Goal: Communication & Community: Answer question/provide support

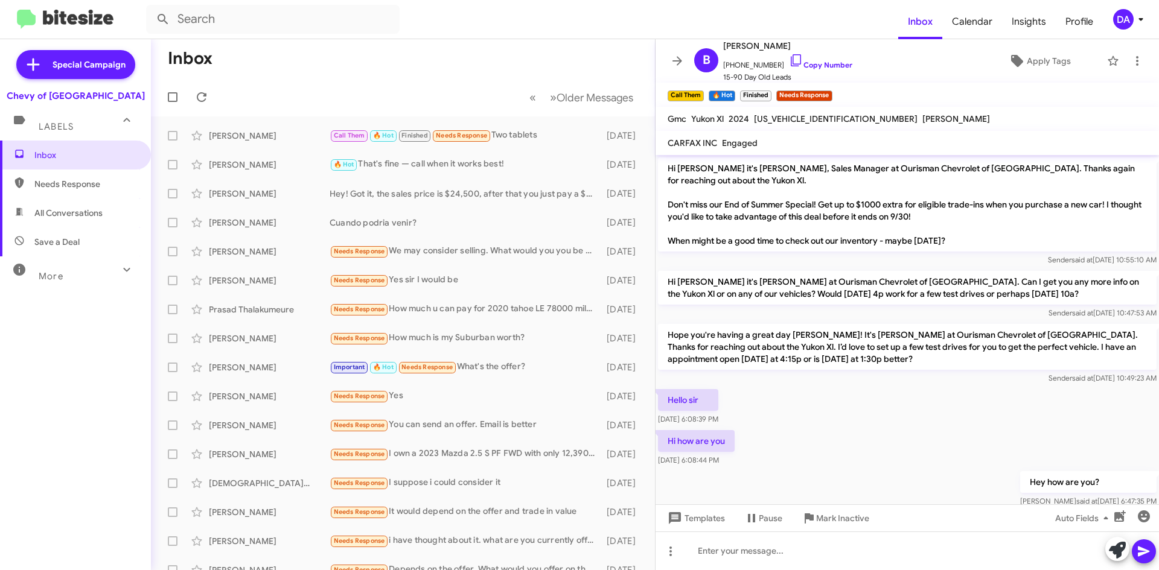
scroll to position [377, 0]
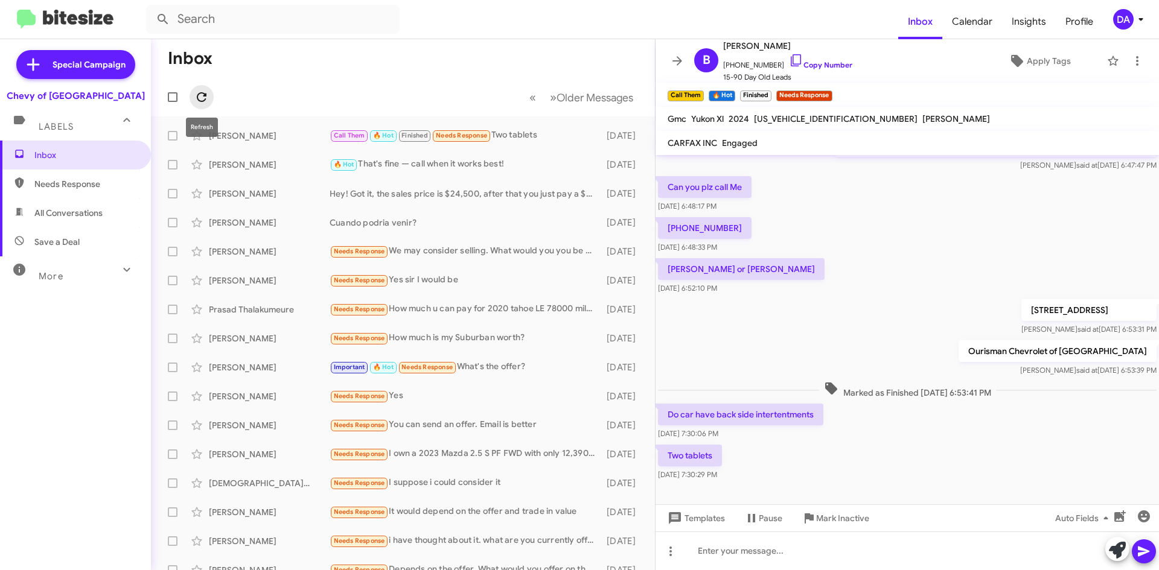
click at [203, 102] on icon at bounding box center [201, 97] width 14 height 14
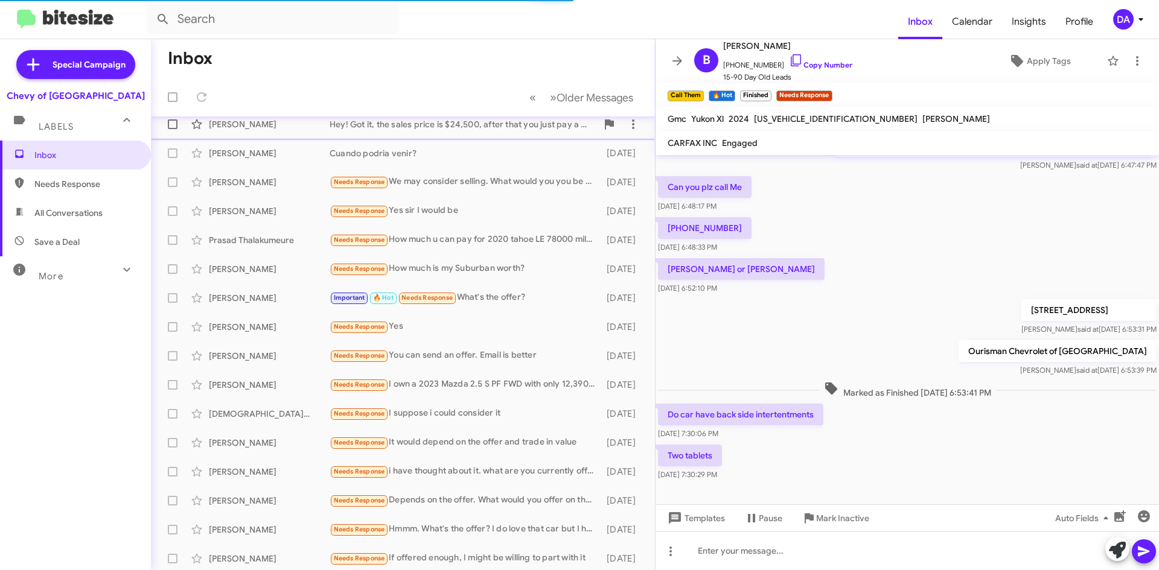
scroll to position [0, 0]
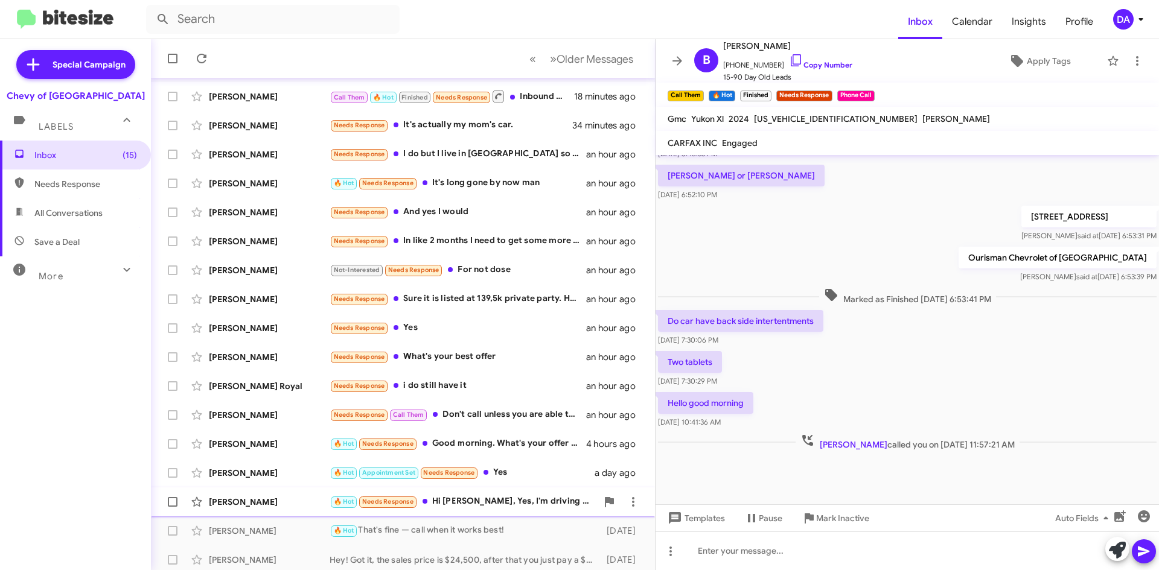
scroll to position [60, 0]
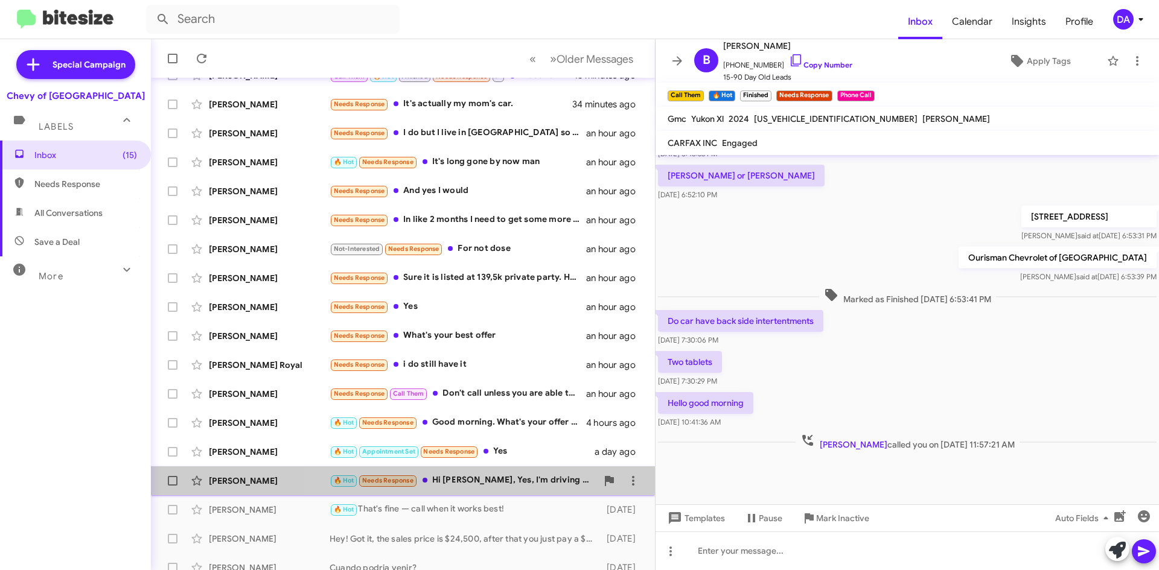
click at [531, 487] on div "🔥 Hot Needs Response Hi [PERSON_NAME], Yes, I'm driving it my Trax. Thank you." at bounding box center [462, 481] width 267 height 14
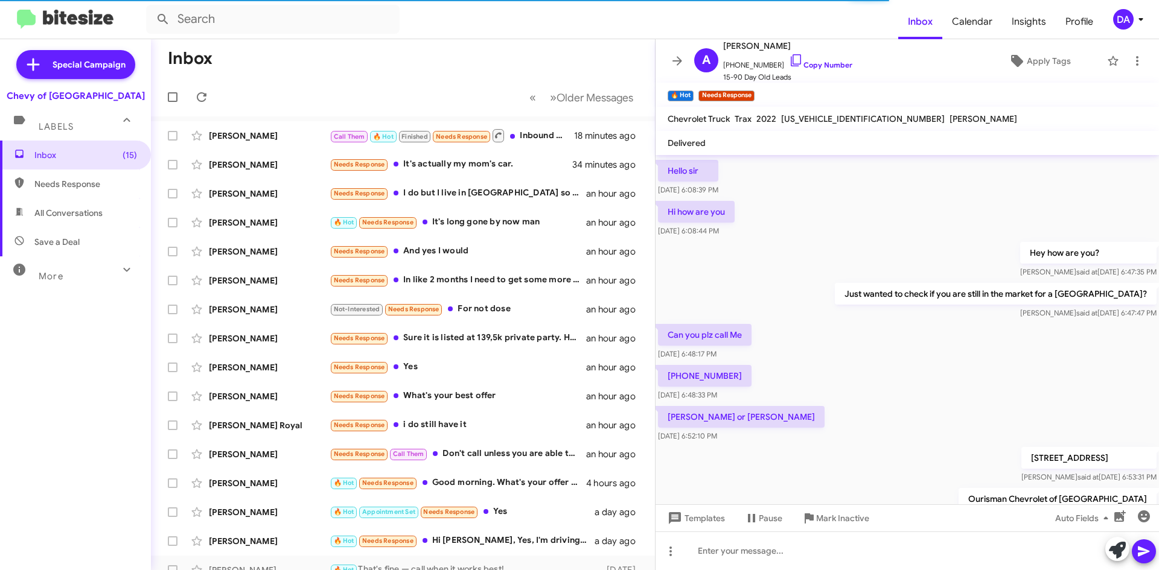
scroll to position [169, 0]
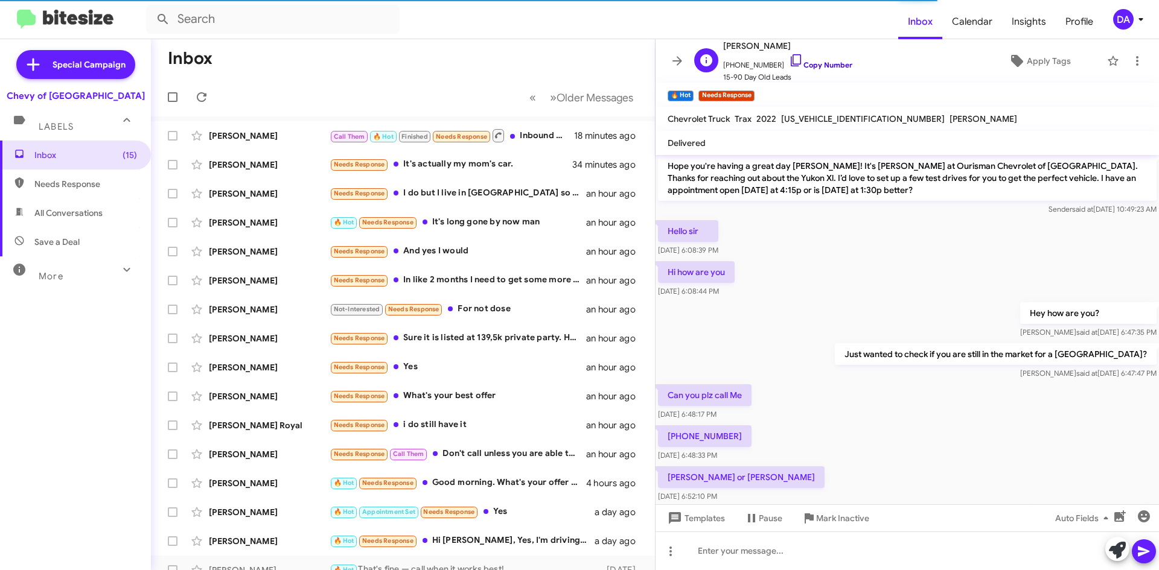
click at [817, 65] on link "Copy Number" at bounding box center [820, 64] width 63 height 9
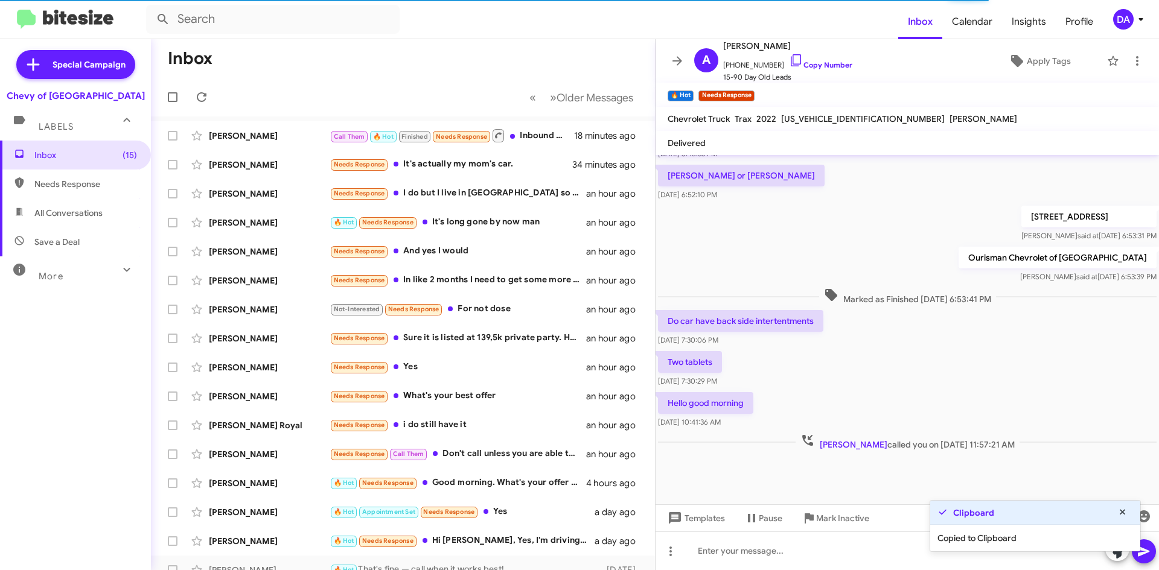
scroll to position [164, 0]
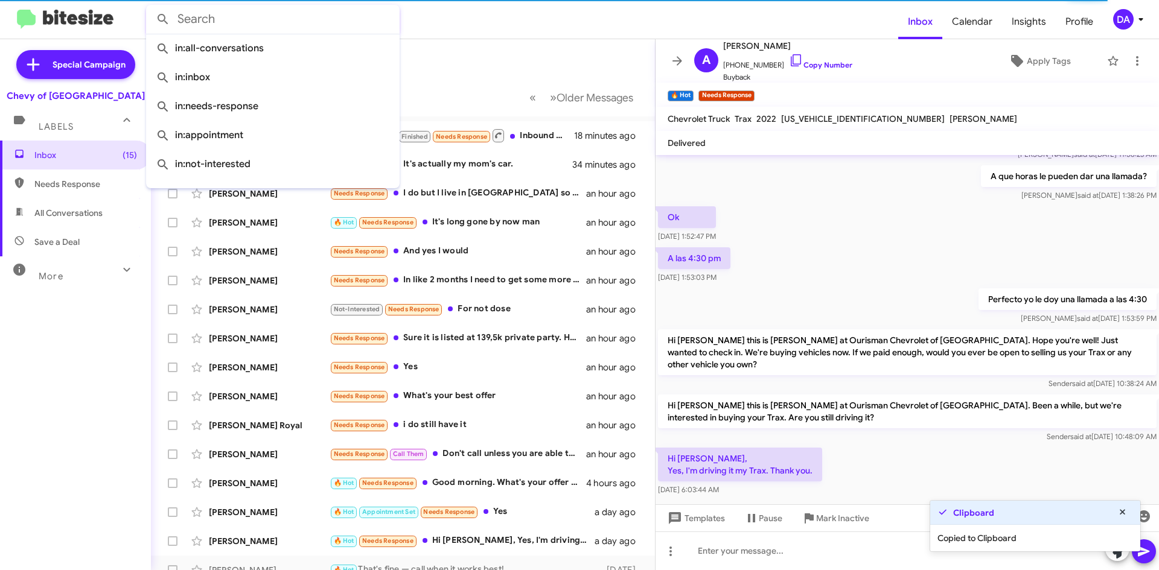
paste input "2408697949"
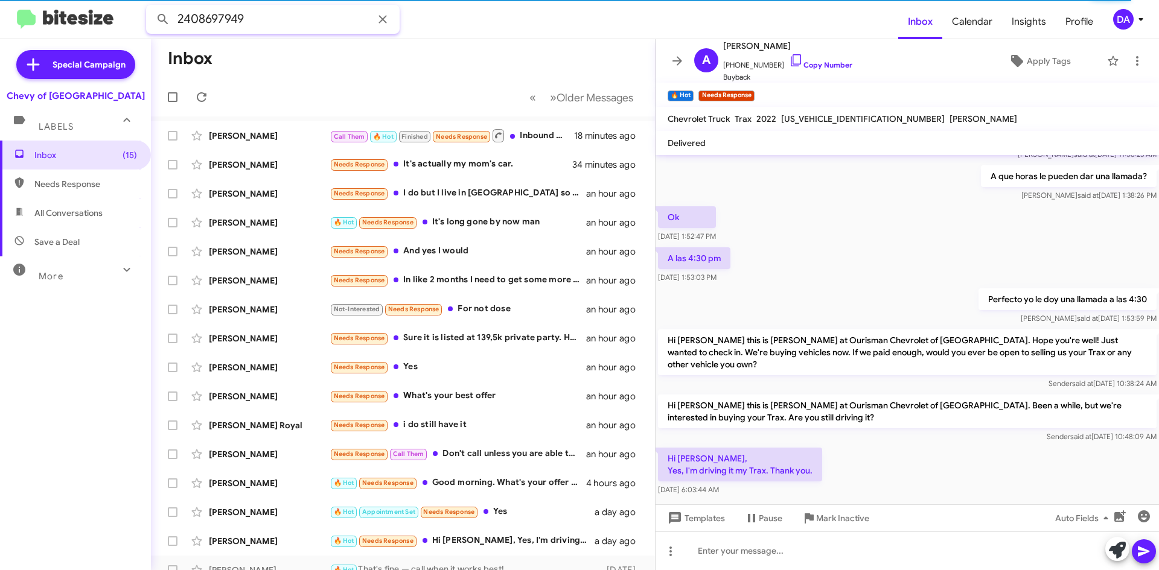
type input "2408697949"
click at [151, 7] on button at bounding box center [163, 19] width 24 height 24
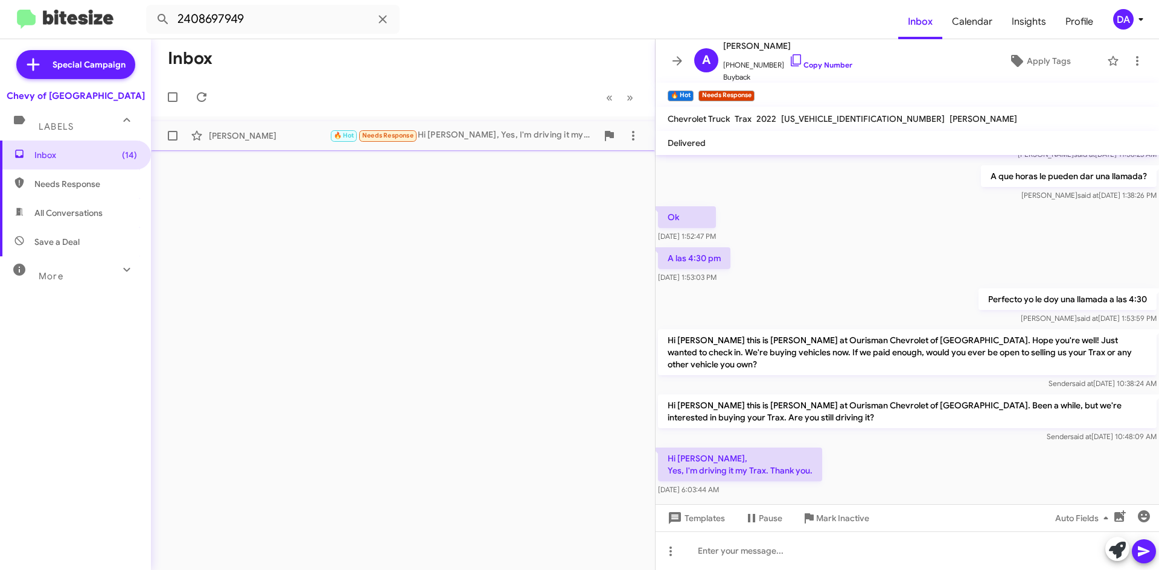
click at [526, 139] on div "🔥 Hot Needs Response Hi [PERSON_NAME], Yes, I'm driving it my Trax. Thank you." at bounding box center [462, 136] width 267 height 14
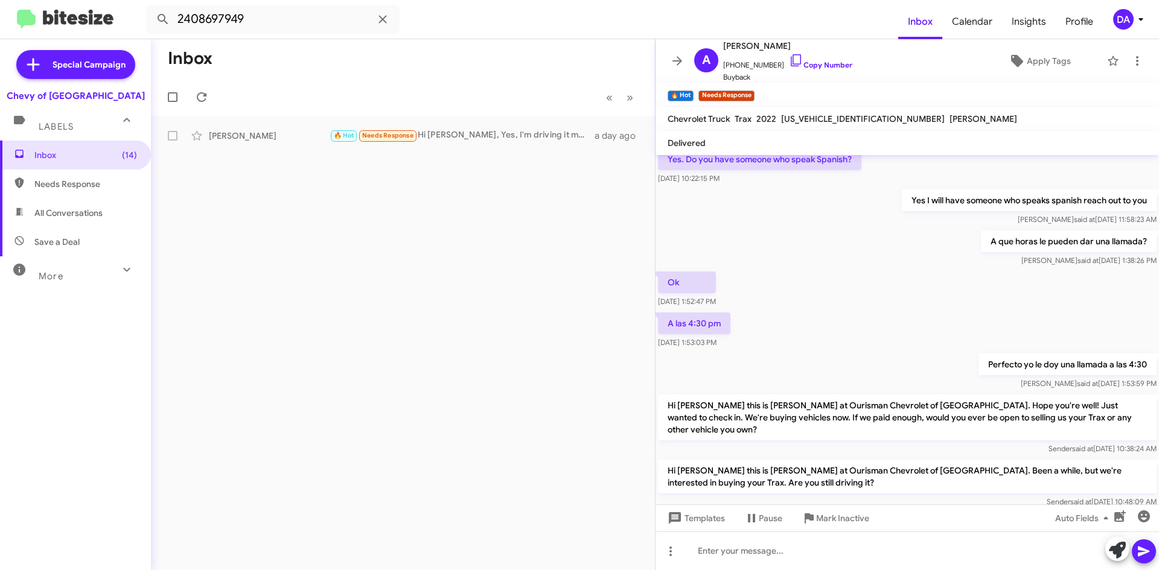
scroll to position [164, 0]
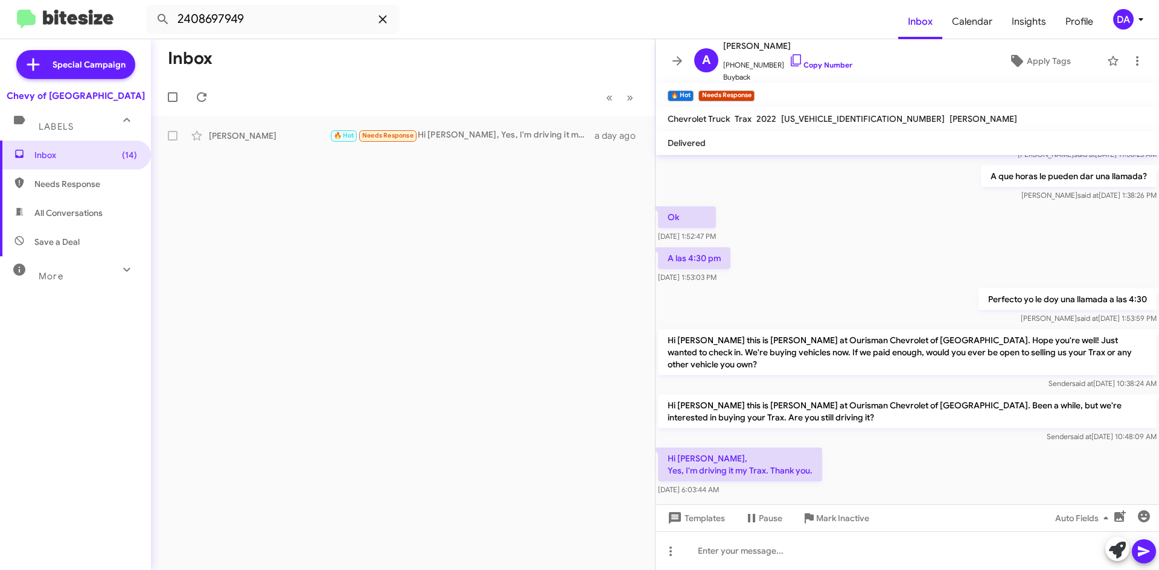
click at [381, 23] on icon at bounding box center [382, 19] width 14 height 14
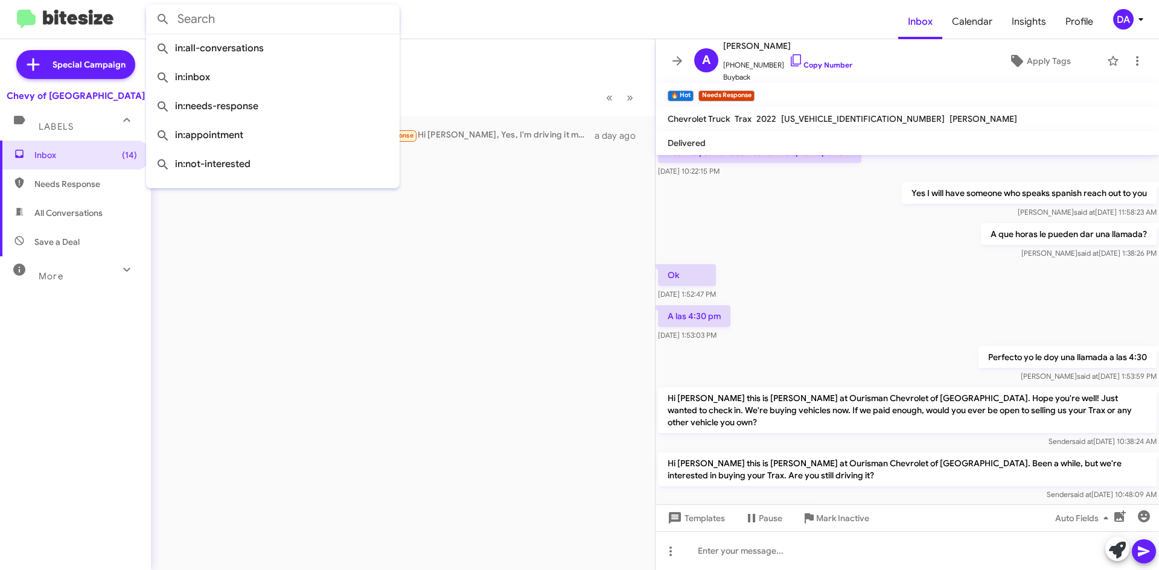
scroll to position [164, 0]
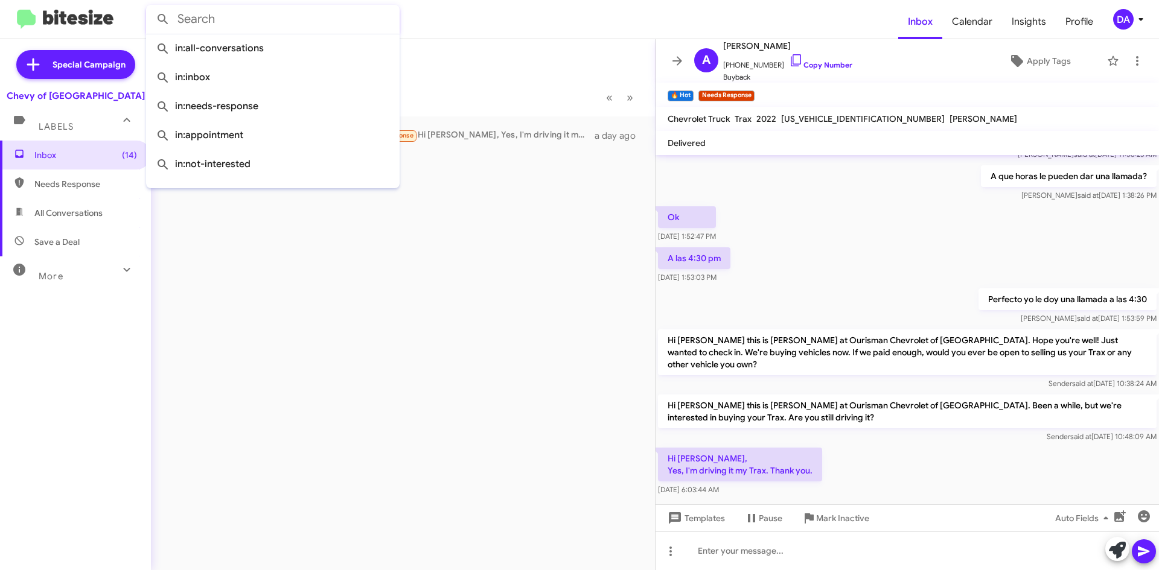
click at [459, 4] on mat-toolbar "Inbox Calendar Insights Profile DA" at bounding box center [579, 19] width 1159 height 39
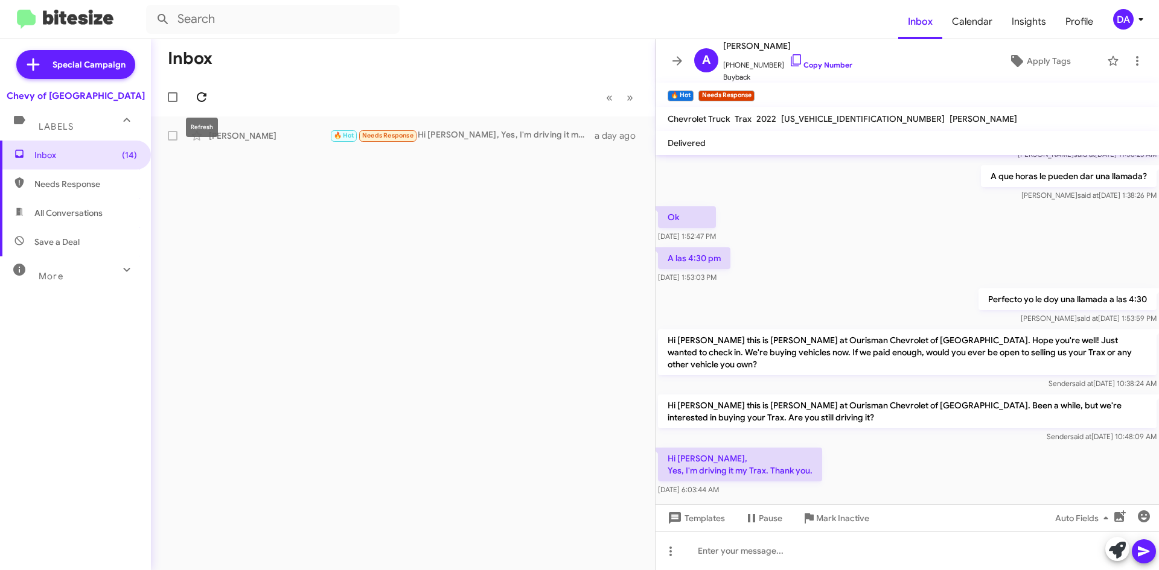
click at [197, 98] on icon at bounding box center [202, 97] width 10 height 10
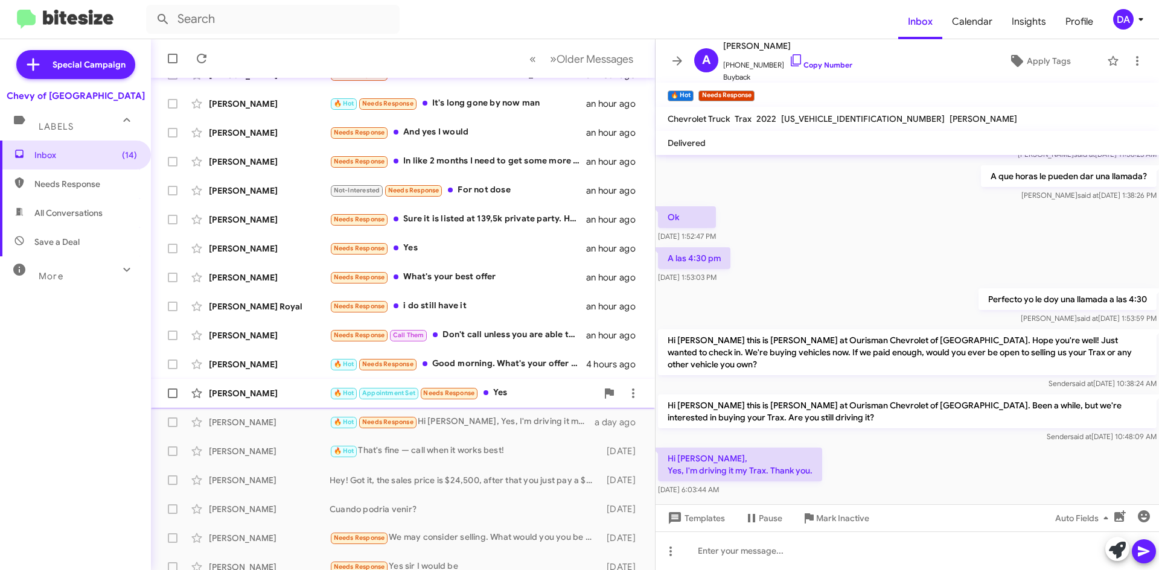
scroll to position [130, 0]
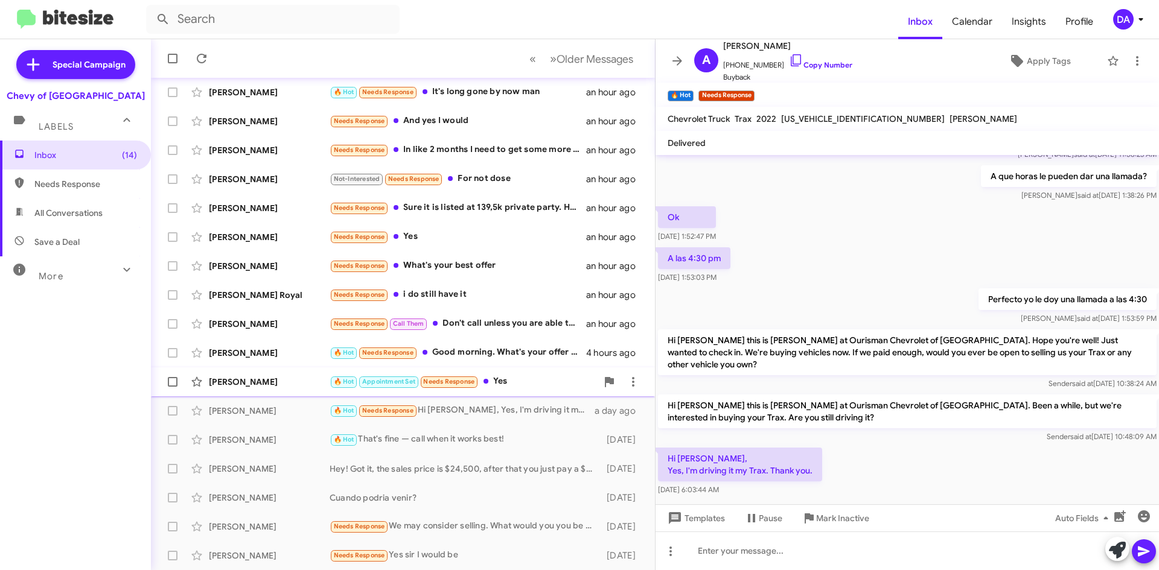
click at [535, 381] on div "🔥 Hot Appointment Set Needs Response Yes" at bounding box center [462, 382] width 267 height 14
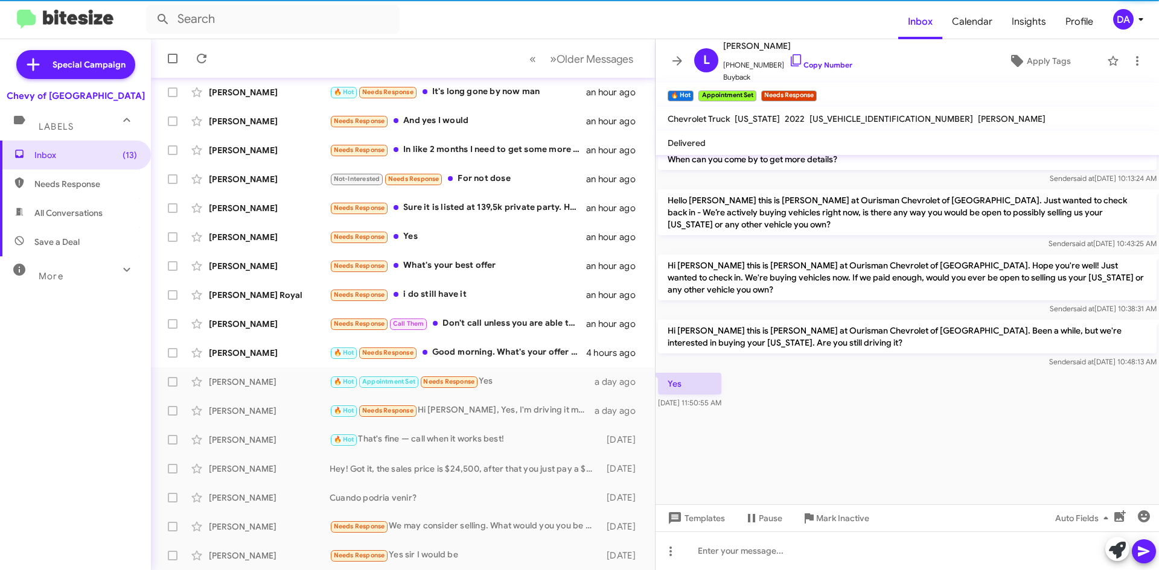
scroll to position [2429, 0]
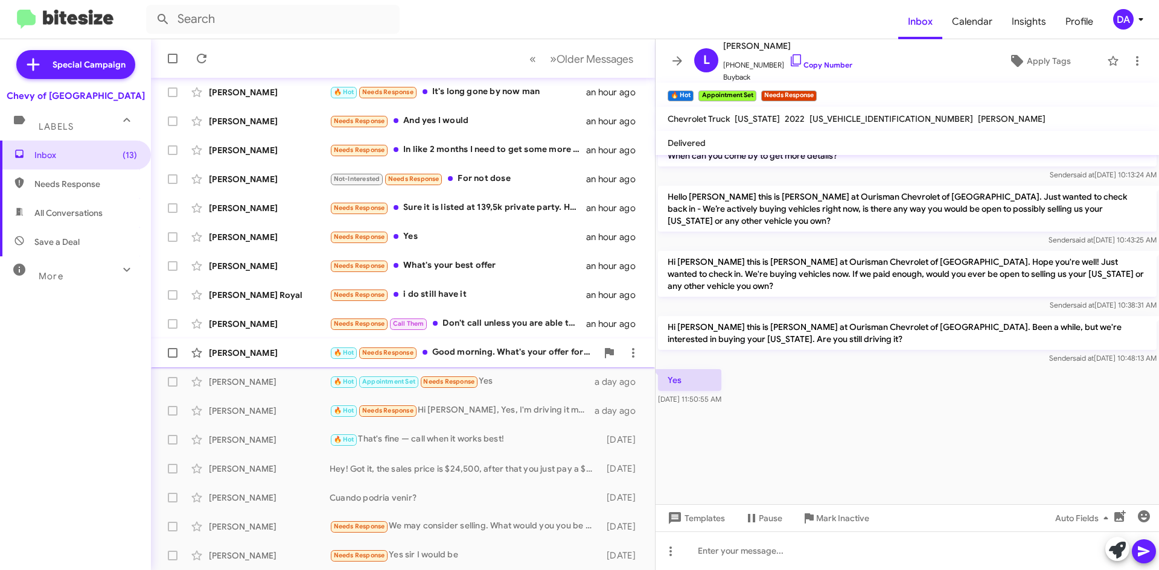
click at [481, 357] on div "🔥 Hot Needs Response Good morning. What's your offer for my Tahoe?" at bounding box center [462, 353] width 267 height 14
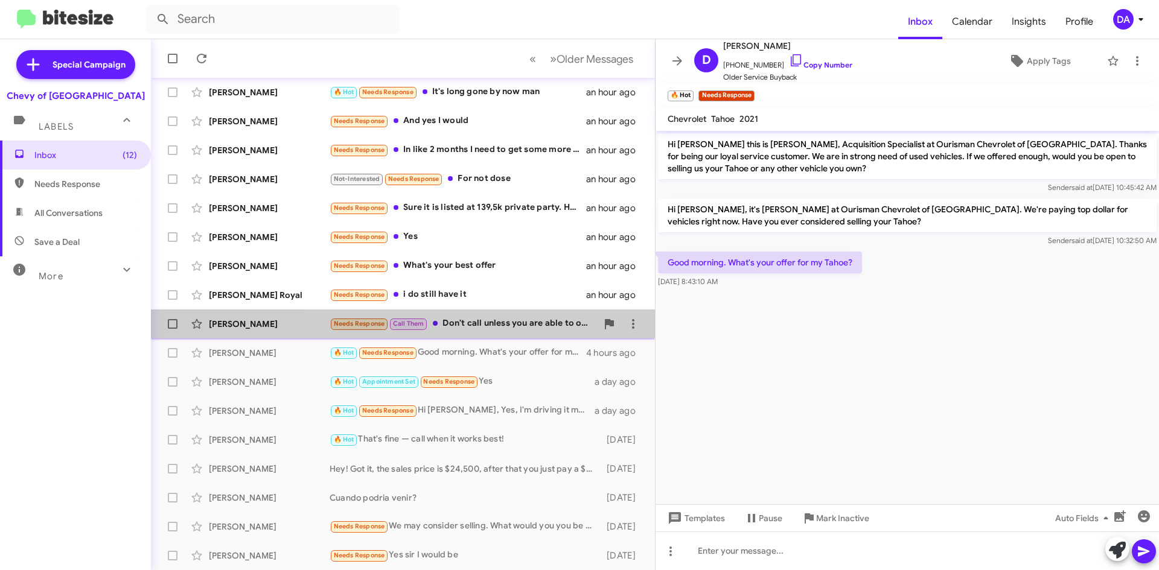
click at [495, 328] on div "Needs Response Call Them Don't call unless you are able to offer the price" at bounding box center [462, 324] width 267 height 14
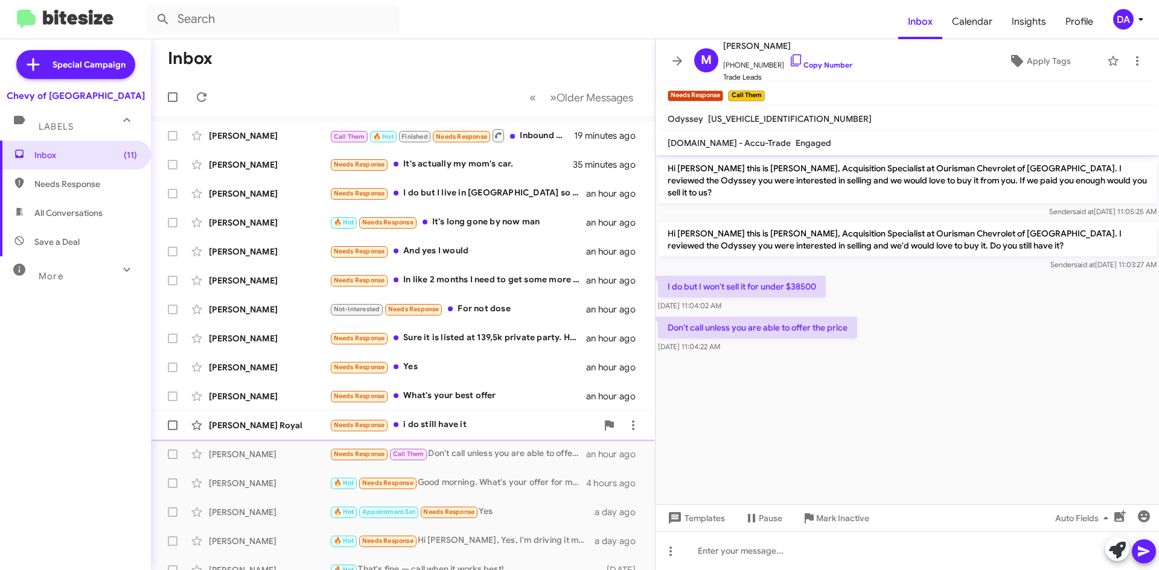
click at [462, 416] on div "[PERSON_NAME] Royal Needs Response i do still have it an hour ago" at bounding box center [403, 425] width 485 height 24
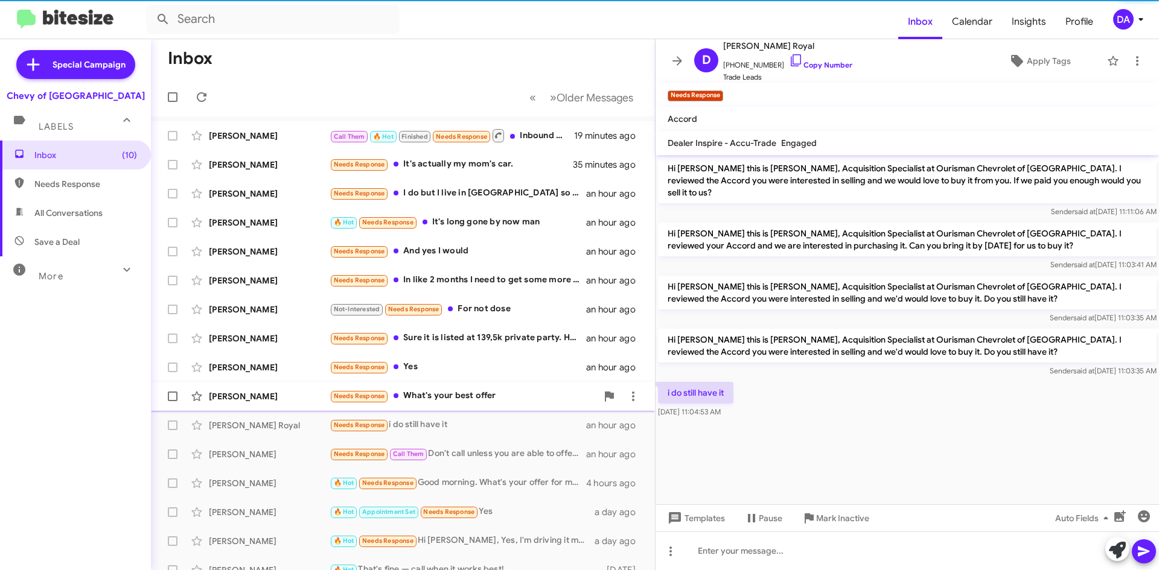
click at [465, 396] on div "Needs Response What's your best offer" at bounding box center [462, 396] width 267 height 14
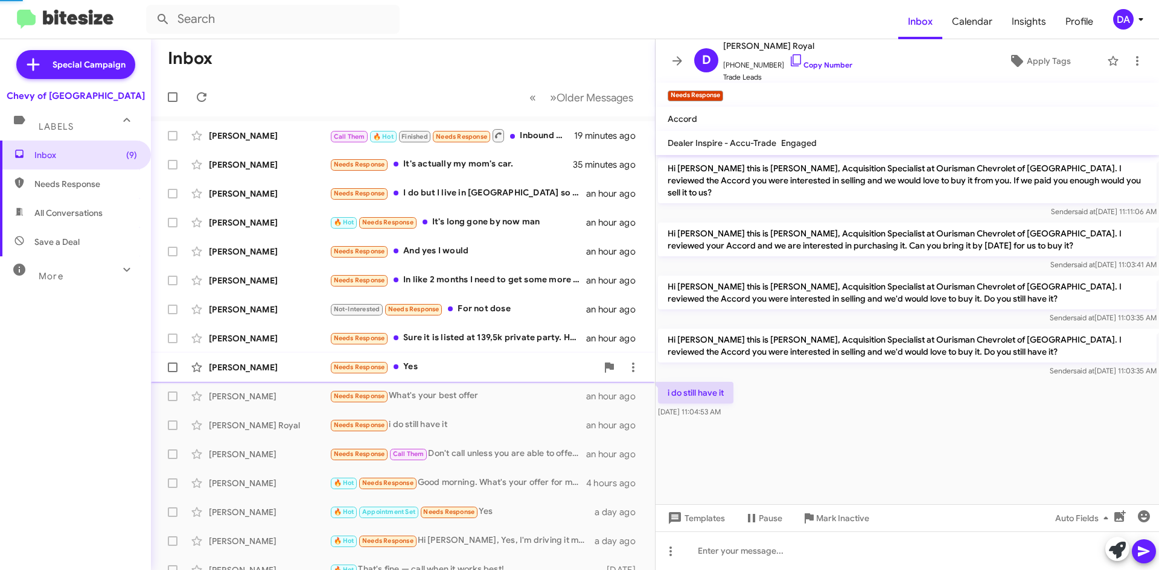
scroll to position [324, 0]
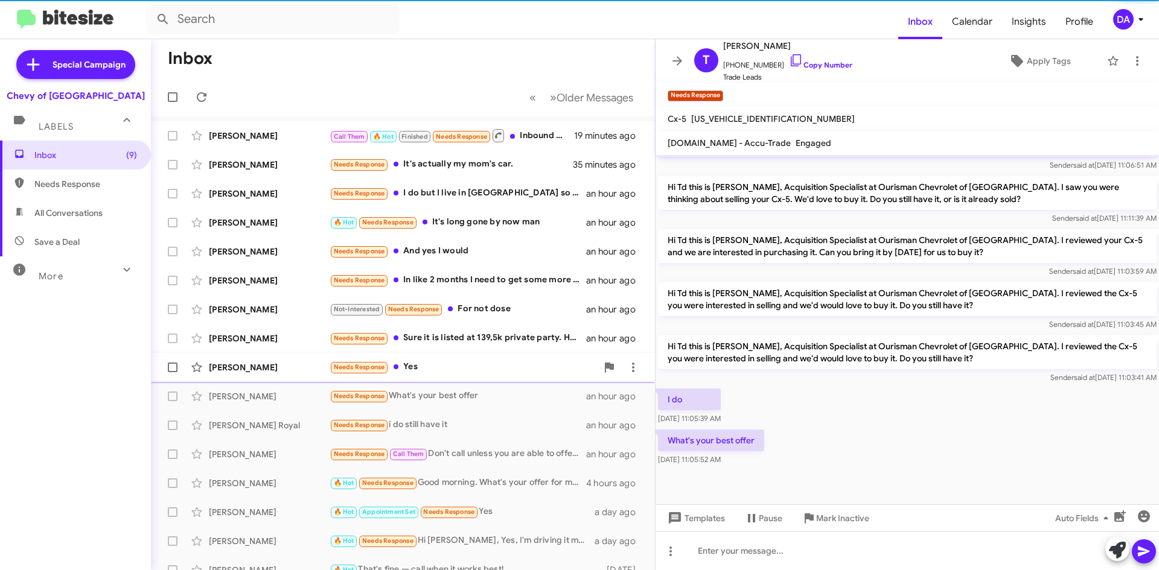
click at [458, 367] on div "Needs Response Yes" at bounding box center [462, 367] width 267 height 14
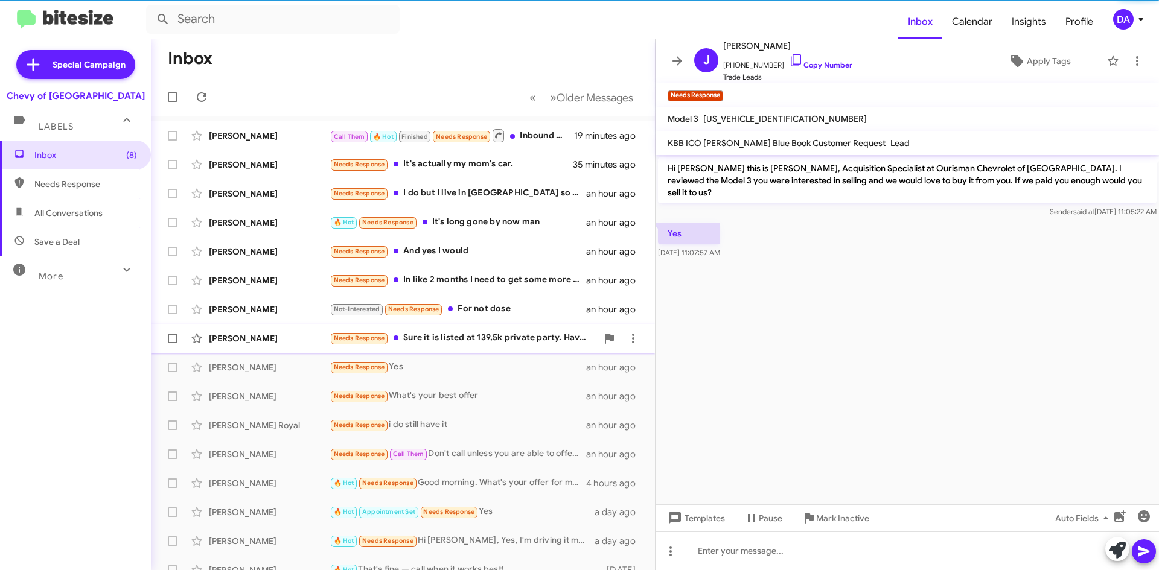
click at [476, 346] on div "[PERSON_NAME] Needs Response Sure it is listed at 139,5k private party. Have se…" at bounding box center [403, 338] width 485 height 24
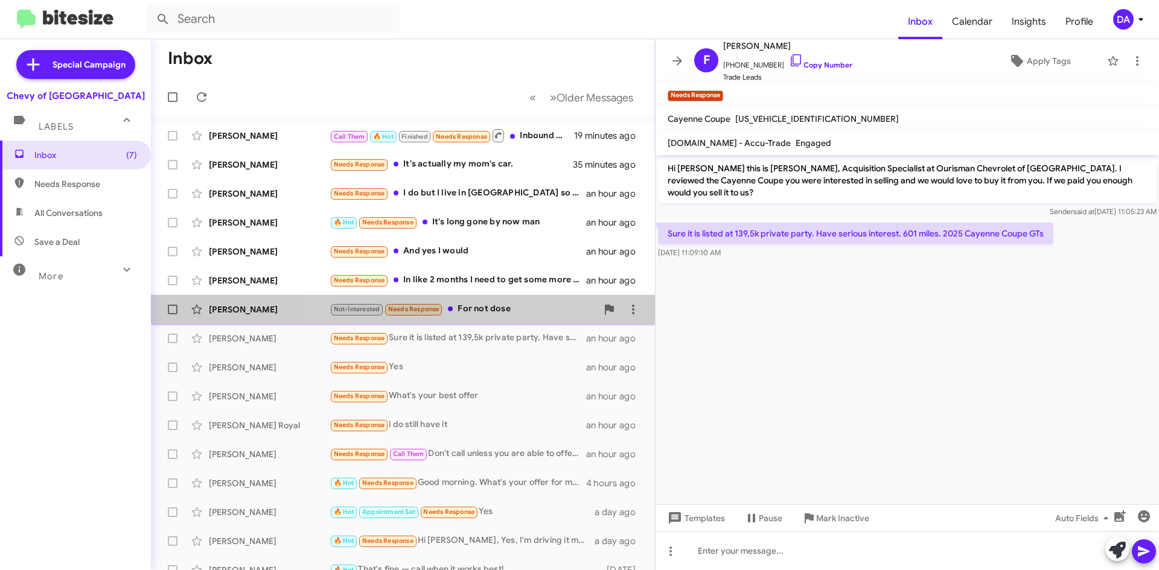
click at [503, 313] on div "Not-Interested Needs Response For not dose" at bounding box center [462, 309] width 267 height 14
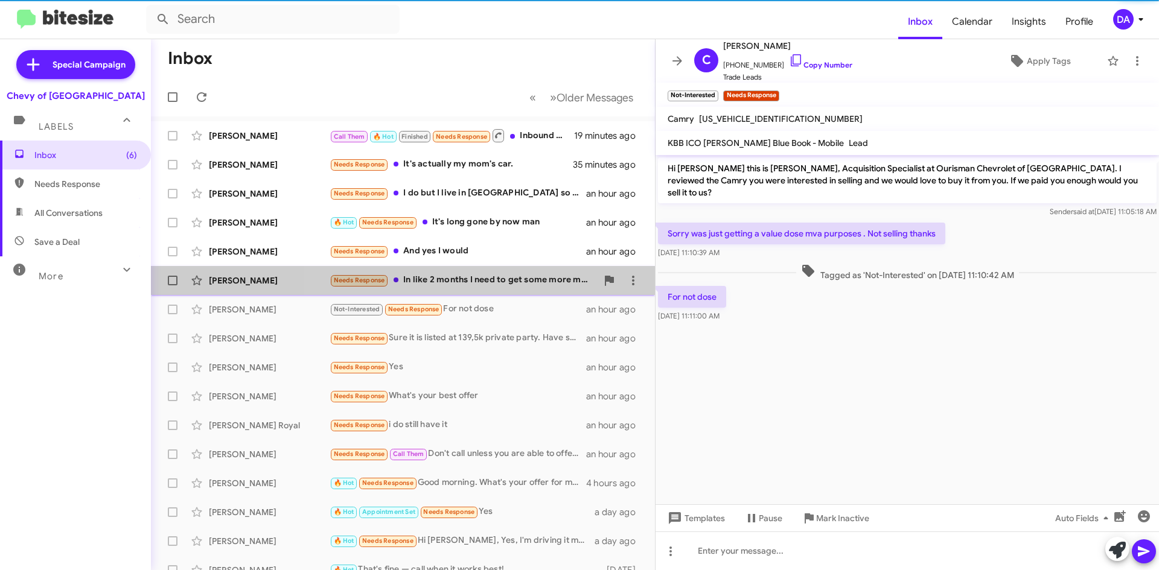
click at [497, 286] on div "Needs Response In like 2 months I need to get some more money for a truck" at bounding box center [462, 280] width 267 height 14
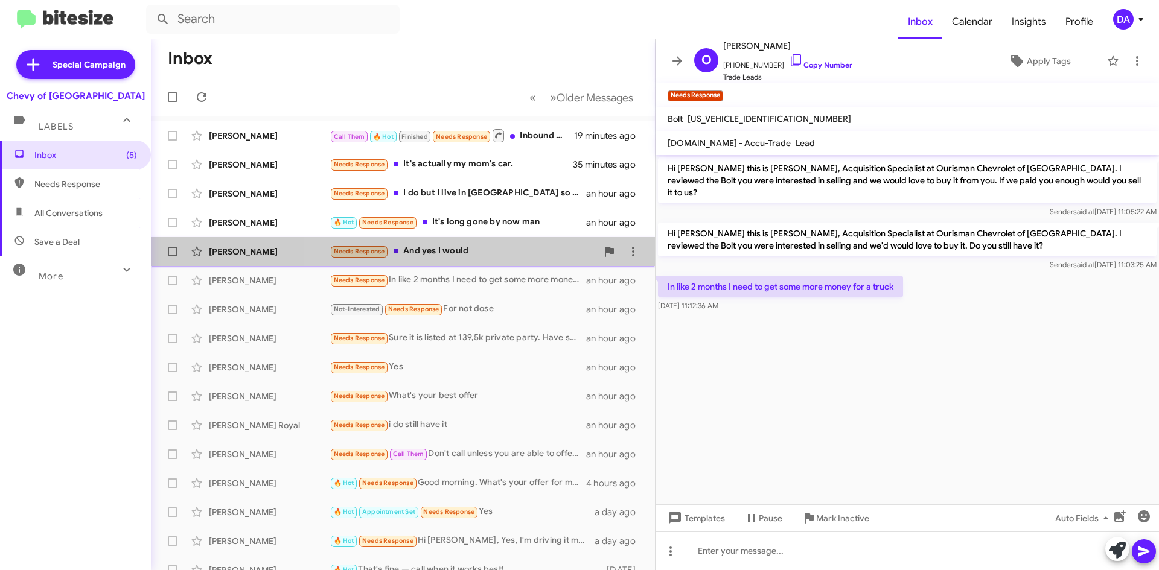
click at [489, 248] on div "Needs Response And yes I would" at bounding box center [462, 251] width 267 height 14
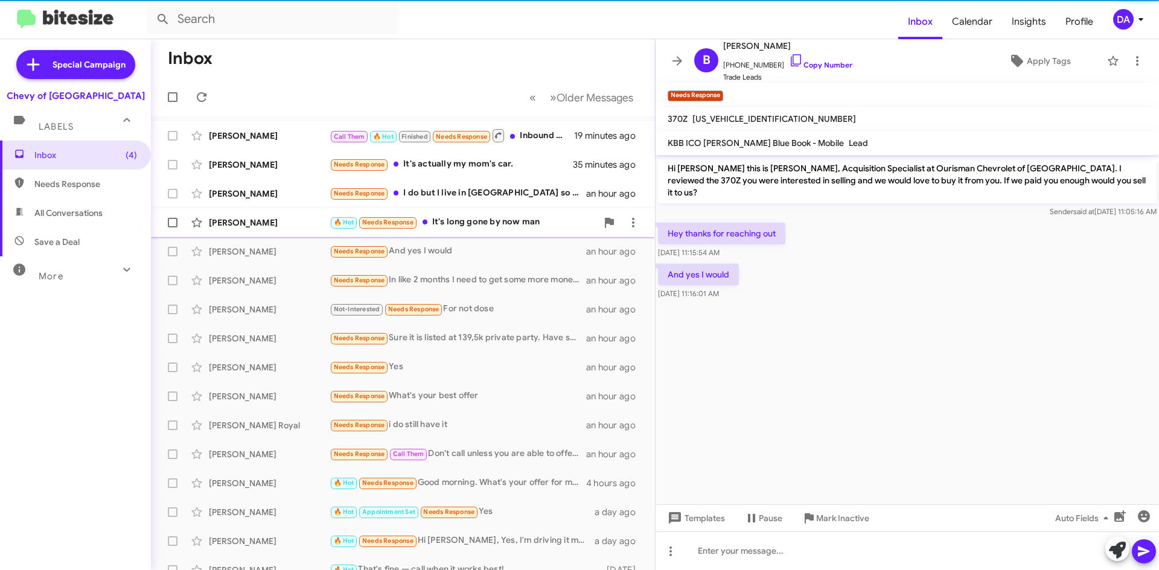
click at [479, 230] on div "[PERSON_NAME] 🔥 Hot Needs Response It's long gone by now man an hour ago" at bounding box center [403, 223] width 485 height 24
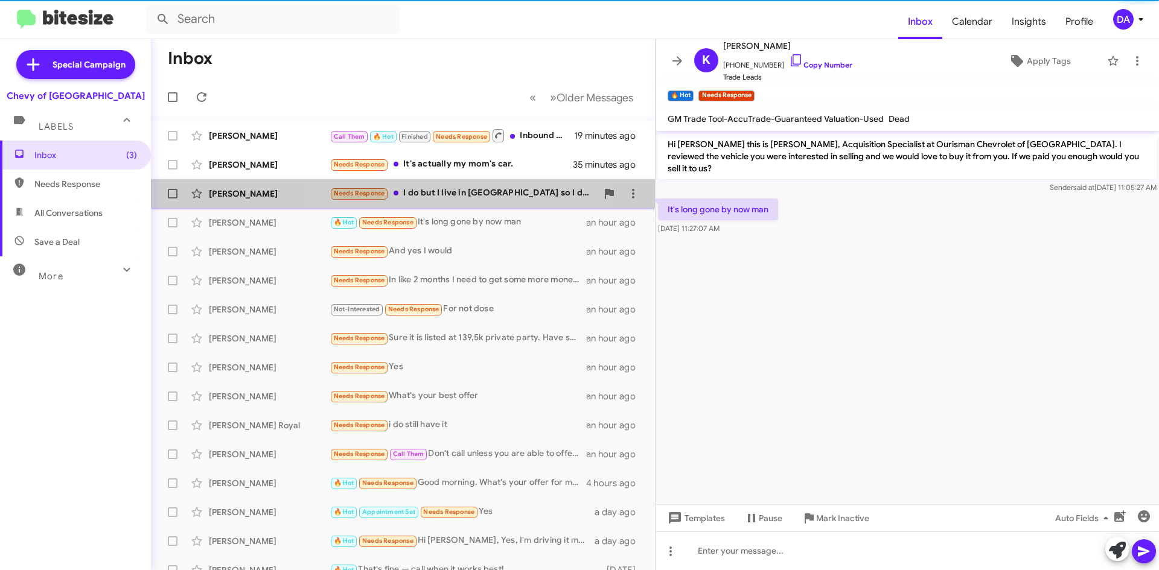
click at [471, 199] on div "Needs Response I do but I live in [GEOGRAPHIC_DATA] so I don't know how this wo…" at bounding box center [462, 193] width 267 height 14
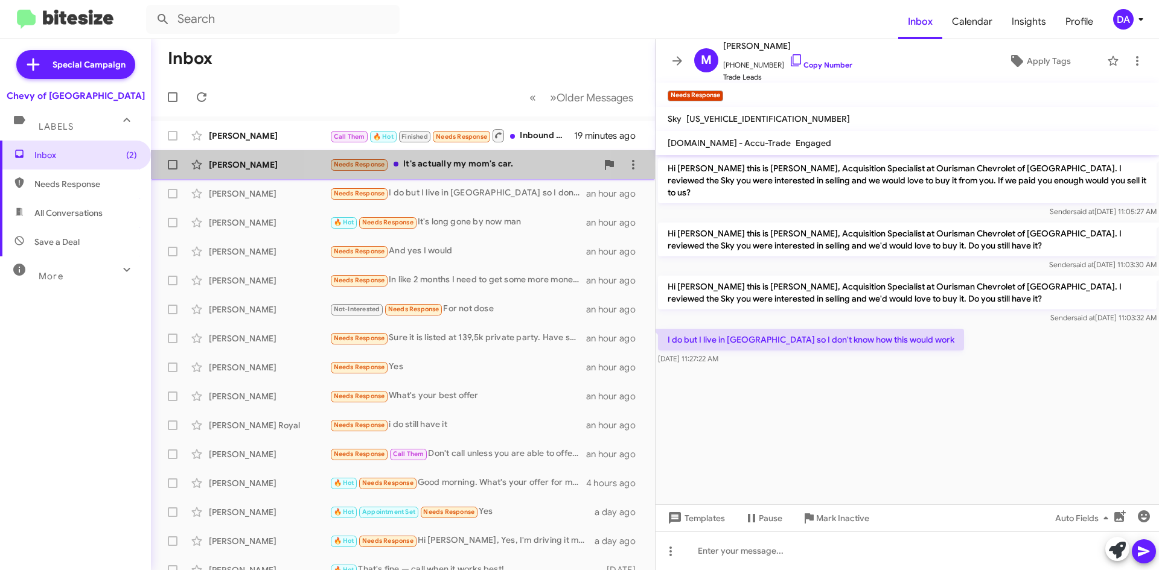
click at [472, 165] on div "Needs Response It's actually my mom's car." at bounding box center [462, 164] width 267 height 14
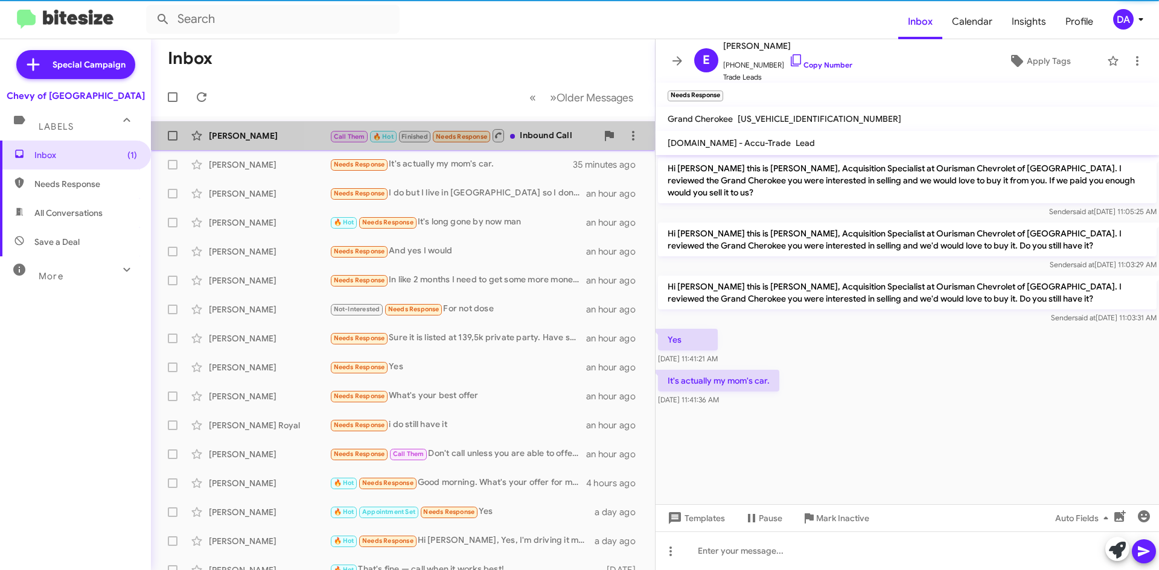
click at [479, 137] on span "Needs Response" at bounding box center [461, 137] width 51 height 8
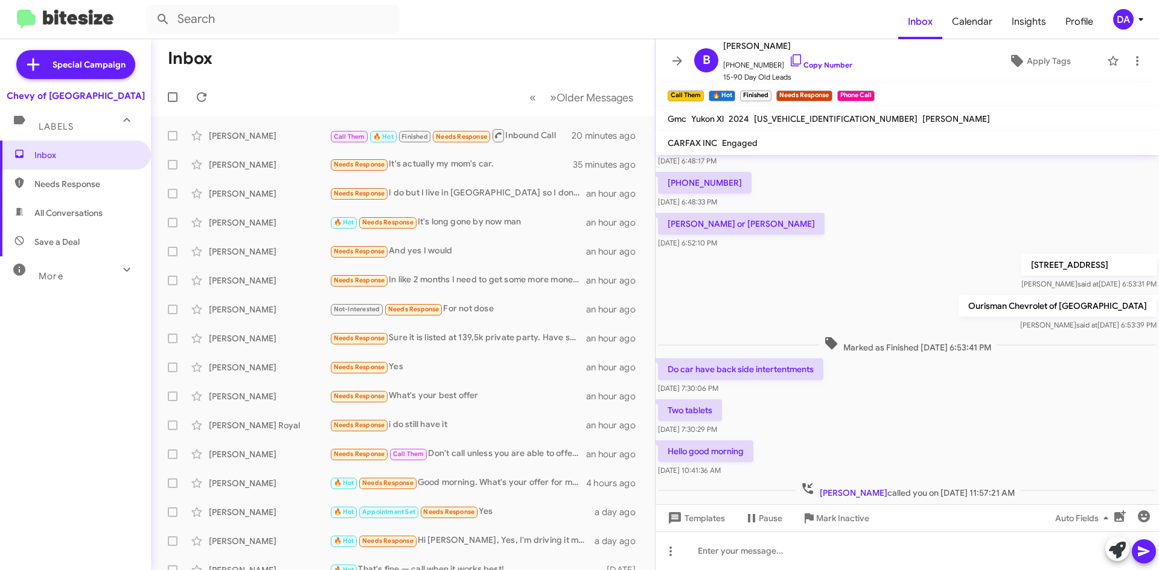
scroll to position [471, 0]
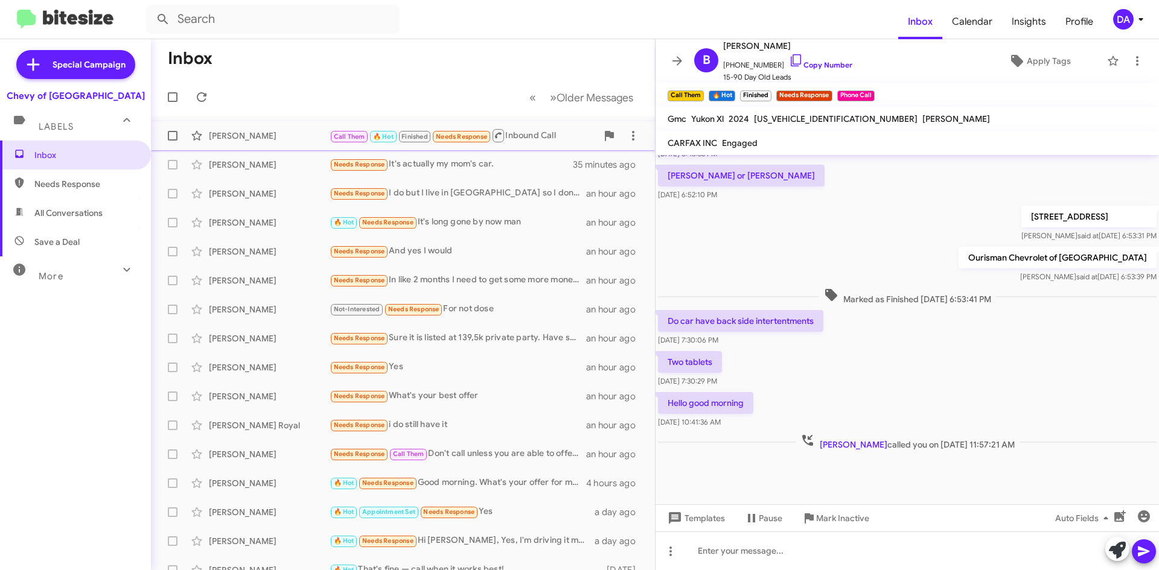
drag, startPoint x: 819, startPoint y: 63, endPoint x: 603, endPoint y: 127, distance: 224.6
click at [819, 63] on link "Copy Number" at bounding box center [820, 64] width 63 height 9
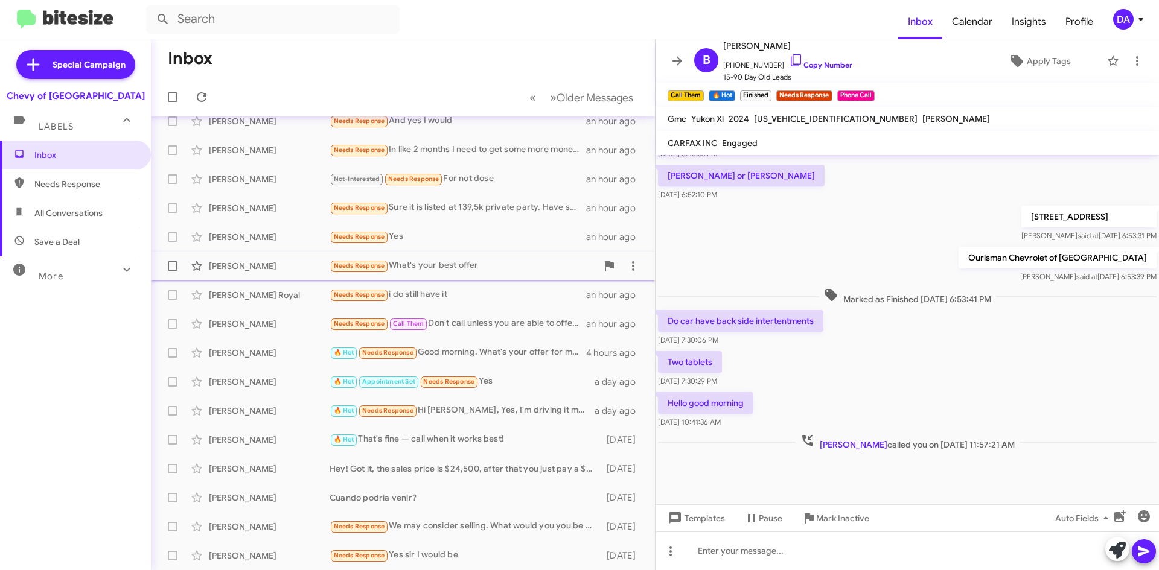
scroll to position [0, 0]
